Goal: Task Accomplishment & Management: Manage account settings

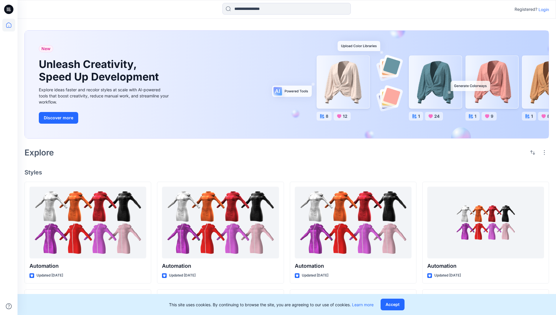
click at [543, 9] on p "Login" at bounding box center [544, 9] width 11 height 6
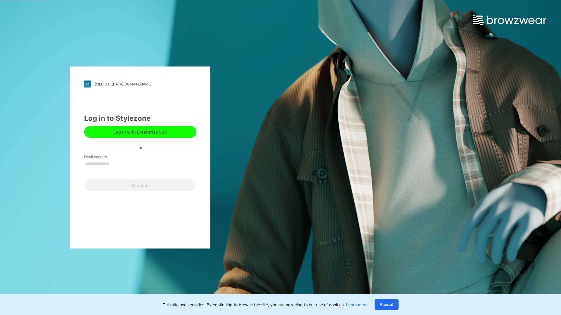
click at [115, 164] on input "Email Address" at bounding box center [140, 164] width 112 height 9
type input "**********"
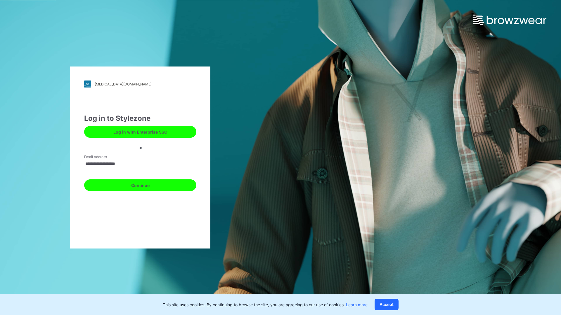
click at [147, 185] on button "Continue" at bounding box center [140, 186] width 112 height 12
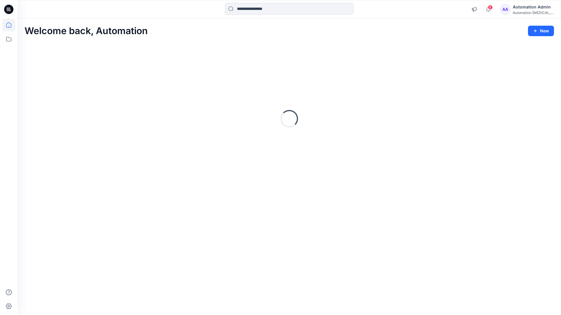
click at [11, 25] on icon at bounding box center [8, 24] width 5 height 5
click at [7, 42] on icon at bounding box center [8, 39] width 13 height 13
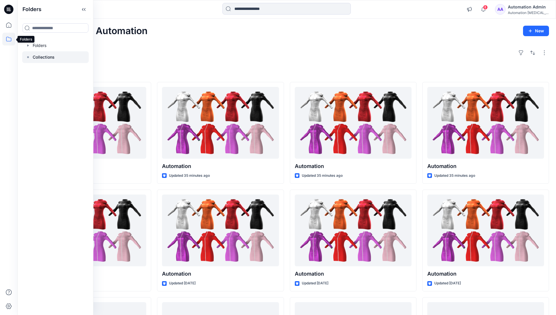
click at [27, 57] on rect at bounding box center [28, 57] width 2 height 2
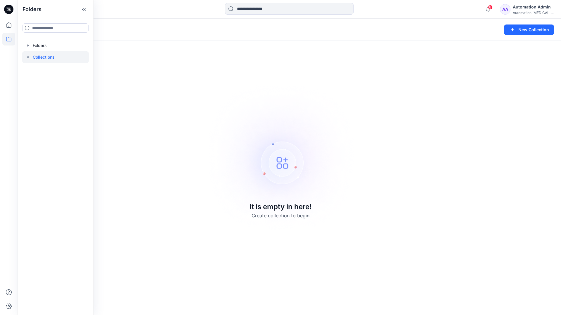
click at [38, 55] on p "Collections" at bounding box center [44, 57] width 22 height 7
click at [4, 38] on icon at bounding box center [8, 39] width 13 height 13
click at [525, 33] on button "New Collection" at bounding box center [529, 30] width 50 height 11
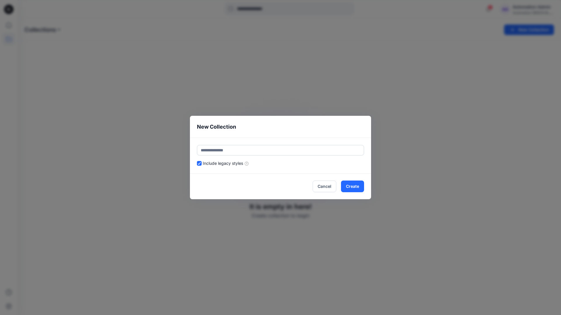
click at [247, 148] on input "text" at bounding box center [280, 150] width 167 height 11
type input "**********"
click at [351, 186] on button "Create" at bounding box center [352, 187] width 23 height 12
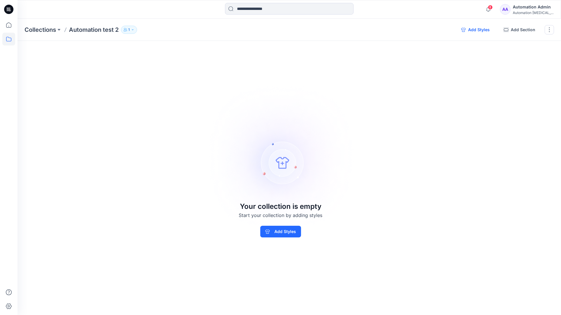
click at [475, 30] on button "Add Styles" at bounding box center [475, 29] width 38 height 9
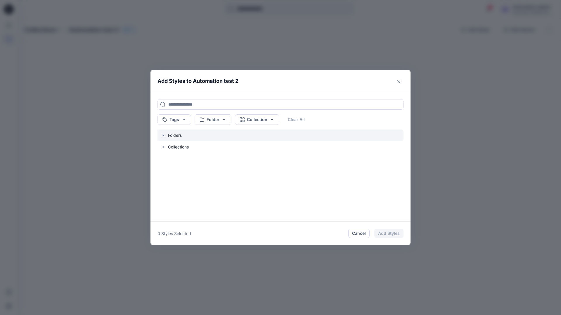
click at [163, 136] on icon "button" at bounding box center [163, 135] width 5 height 5
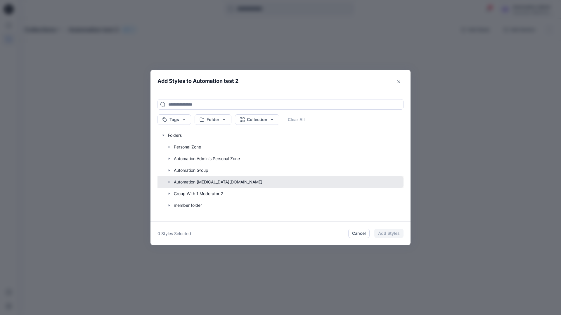
click at [186, 183] on button "button" at bounding box center [278, 182] width 252 height 12
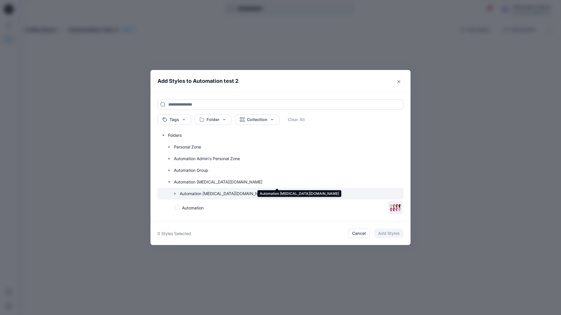
click at [176, 194] on icon "button" at bounding box center [175, 194] width 5 height 5
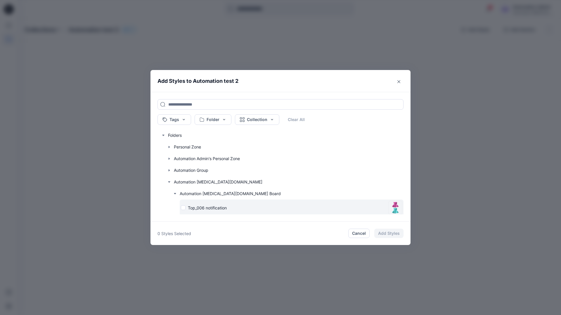
click at [184, 209] on div "Top_006 notification" at bounding box center [283, 208] width 205 height 6
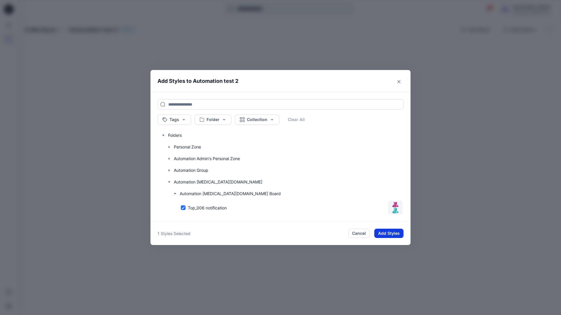
click at [384, 231] on button "Add Styles" at bounding box center [388, 233] width 29 height 9
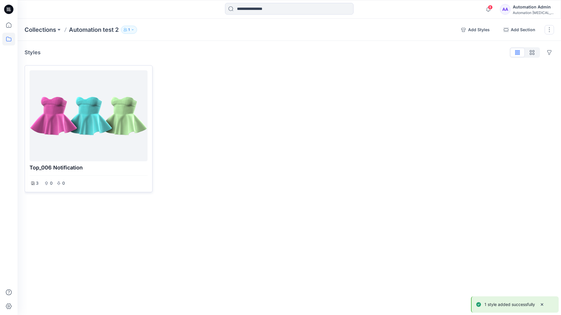
click at [110, 119] on div at bounding box center [88, 116] width 113 height 86
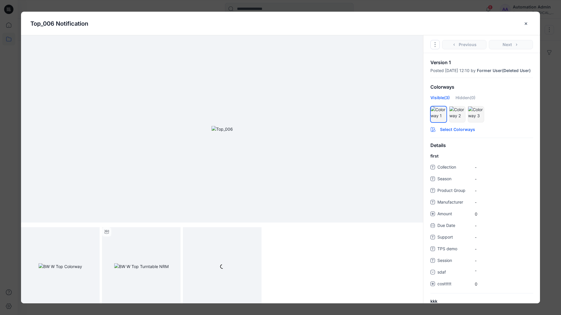
click at [457, 133] on button "Select Colorways" at bounding box center [481, 128] width 117 height 9
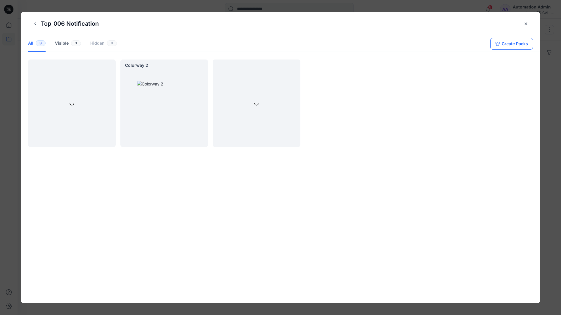
click at [507, 42] on button "Create Packs" at bounding box center [511, 44] width 43 height 12
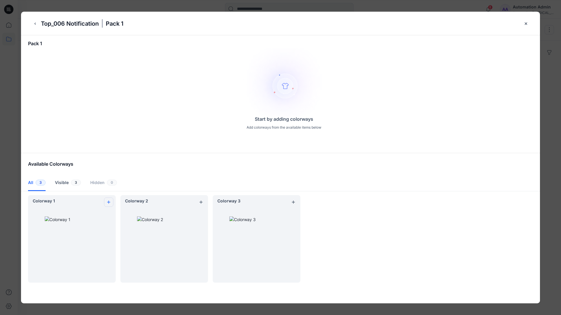
click at [107, 201] on icon "add colorway" at bounding box center [108, 202] width 5 height 5
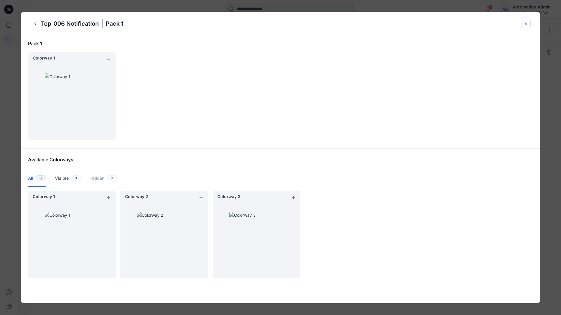
click at [526, 25] on icon "close-btn" at bounding box center [525, 23] width 5 height 5
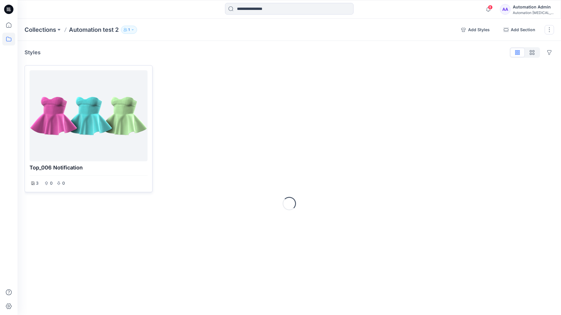
click at [85, 133] on div at bounding box center [88, 116] width 113 height 86
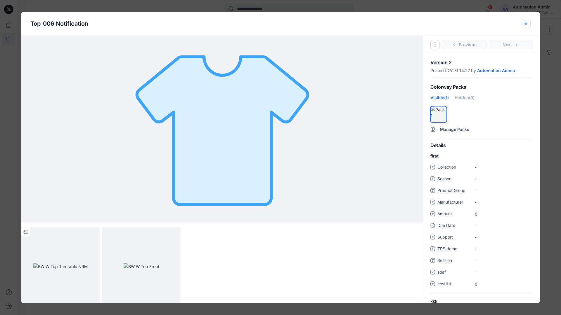
click at [524, 24] on icon "close-btn" at bounding box center [525, 23] width 5 height 5
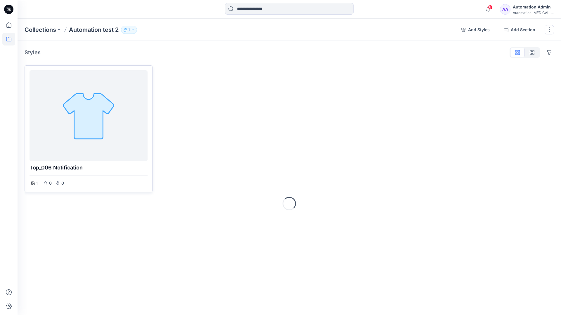
click at [87, 96] on div at bounding box center [88, 116] width 113 height 86
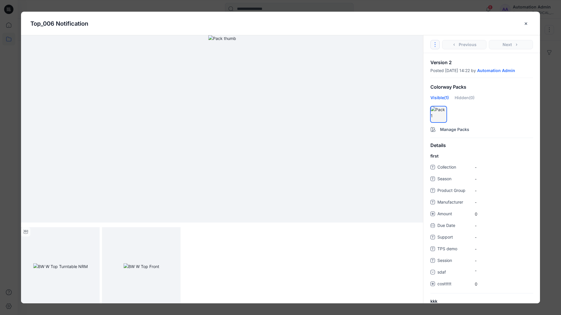
click at [436, 43] on icon "Options" at bounding box center [435, 44] width 5 height 5
click at [434, 71] on button "Duplicate Original Style to..." at bounding box center [435, 72] width 71 height 12
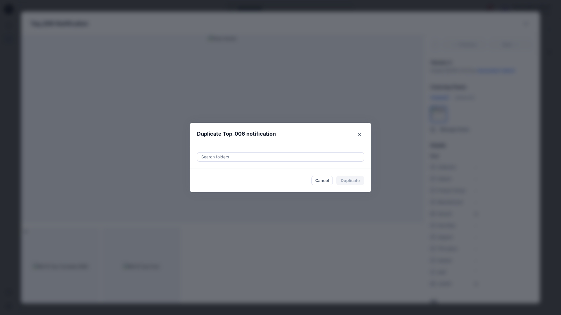
click at [270, 156] on div at bounding box center [280, 157] width 159 height 7
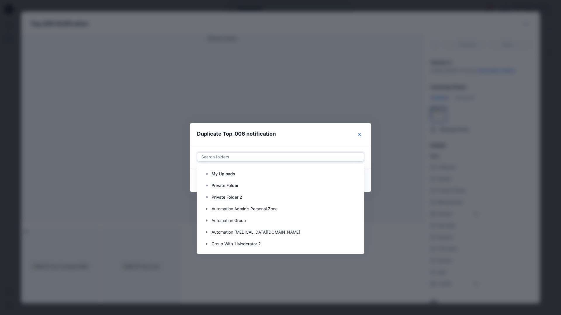
click at [360, 133] on icon "Close" at bounding box center [359, 134] width 3 height 3
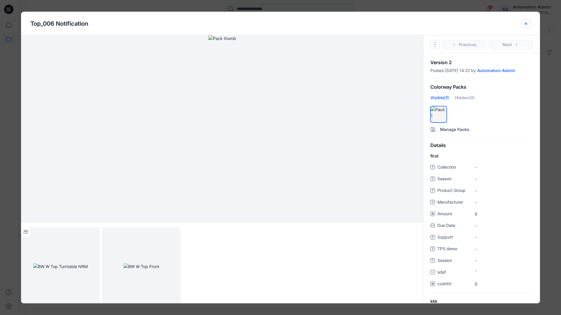
click at [526, 26] on icon "close-btn" at bounding box center [525, 23] width 5 height 5
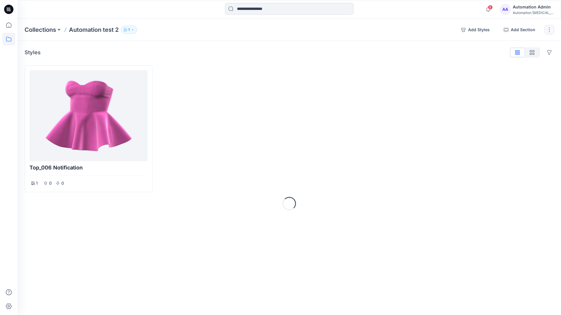
click at [547, 30] on button "button" at bounding box center [548, 29] width 9 height 9
click at [515, 84] on button "Delete Collection" at bounding box center [521, 83] width 63 height 11
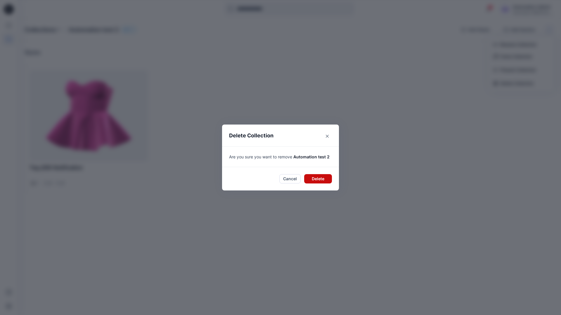
click at [324, 175] on button "Delete" at bounding box center [318, 178] width 28 height 9
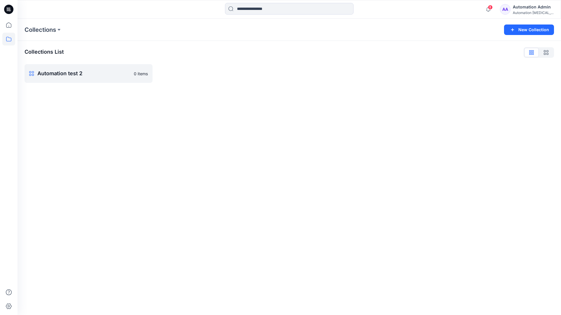
click at [528, 10] on div "Automation Admin" at bounding box center [533, 7] width 41 height 7
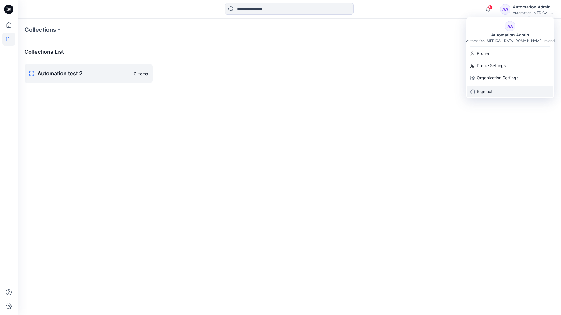
click at [493, 90] on div "Sign out" at bounding box center [509, 91] width 85 height 11
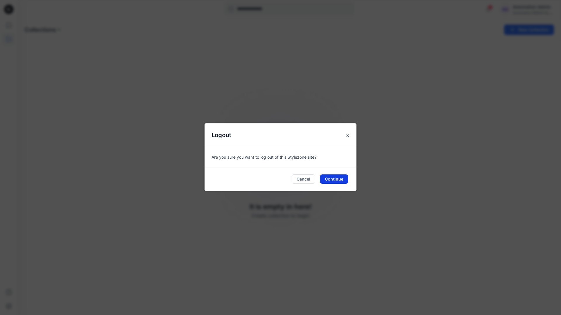
click at [333, 181] on button "Continue" at bounding box center [334, 179] width 28 height 9
